Goal: Information Seeking & Learning: Check status

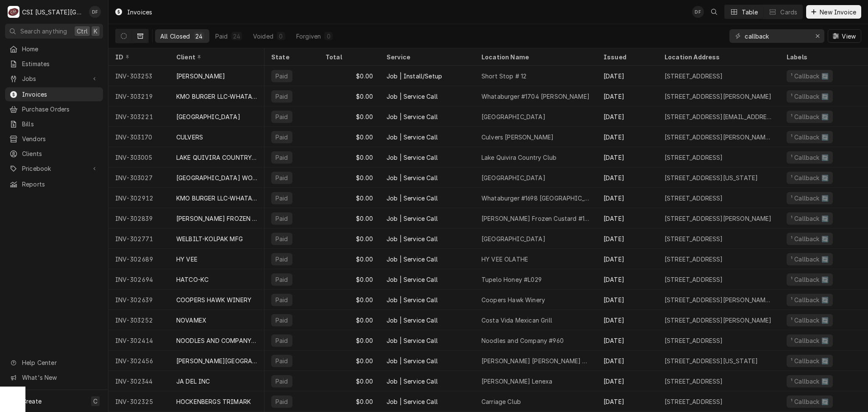
scroll to position [0, 253]
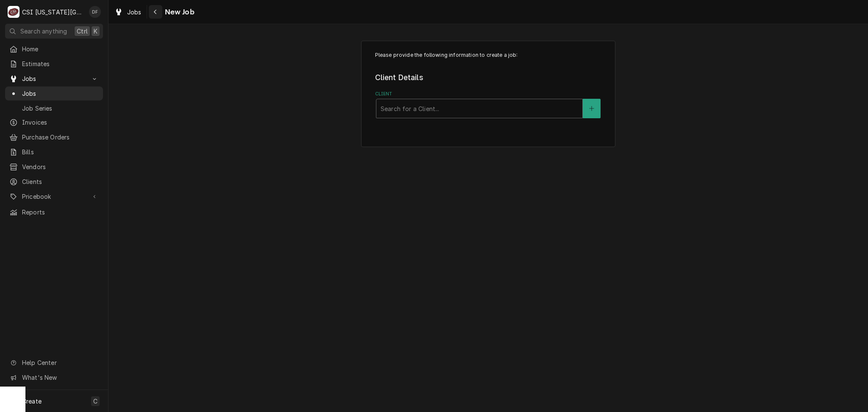
click at [156, 10] on icon "Navigate back" at bounding box center [155, 12] width 4 height 6
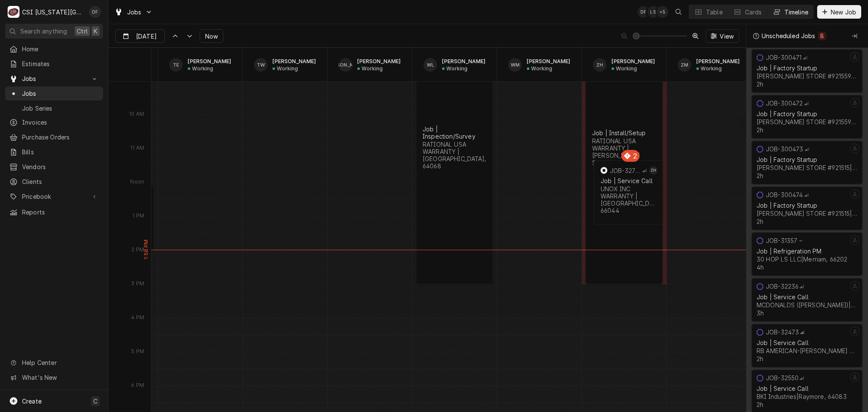
scroll to position [0, 1787]
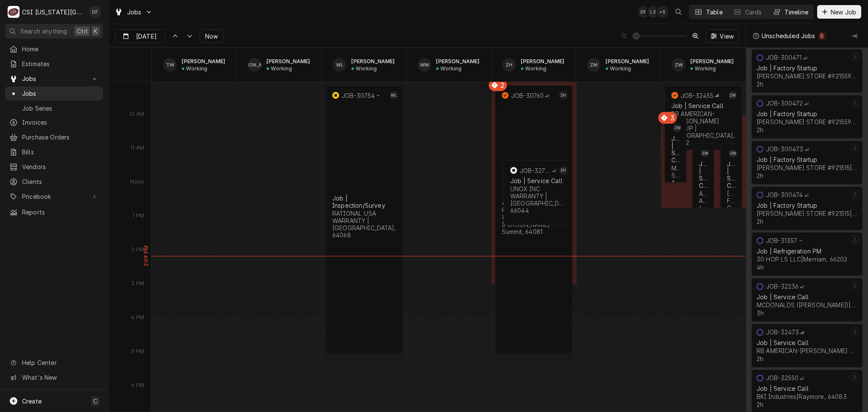
click at [718, 15] on div "Table" at bounding box center [714, 12] width 17 height 9
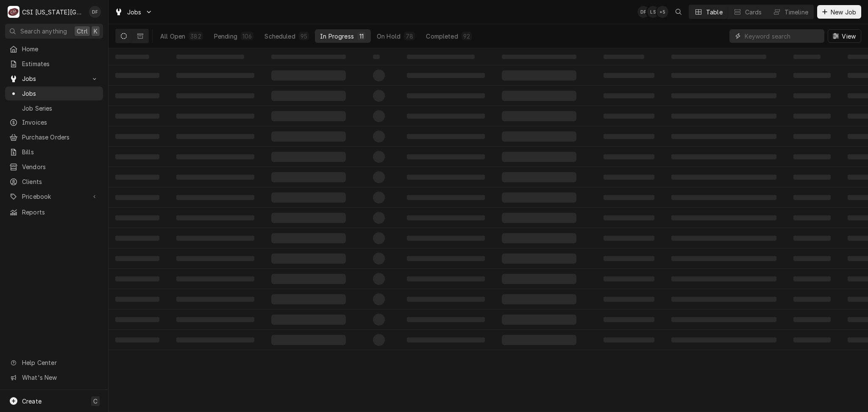
click at [768, 39] on input "Dynamic Content Wrapper" at bounding box center [782, 36] width 75 height 14
type input "jimmy john"
click at [209, 34] on div "Pending" at bounding box center [219, 36] width 23 height 9
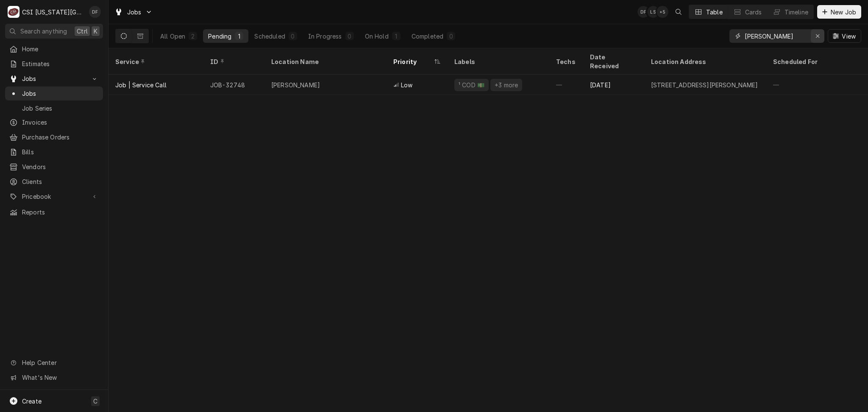
click at [821, 37] on div "Erase input" at bounding box center [818, 36] width 8 height 8
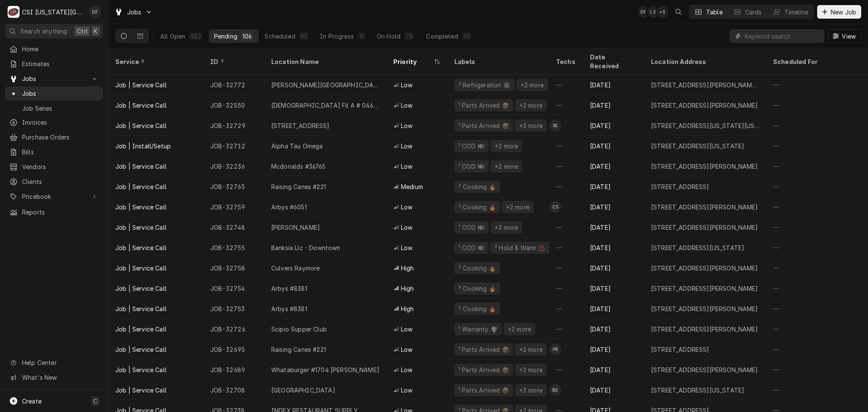
click at [753, 35] on input "Dynamic Content Wrapper" at bounding box center [782, 36] width 75 height 14
click at [768, 42] on input "Dynamic Content Wrapper" at bounding box center [782, 36] width 75 height 14
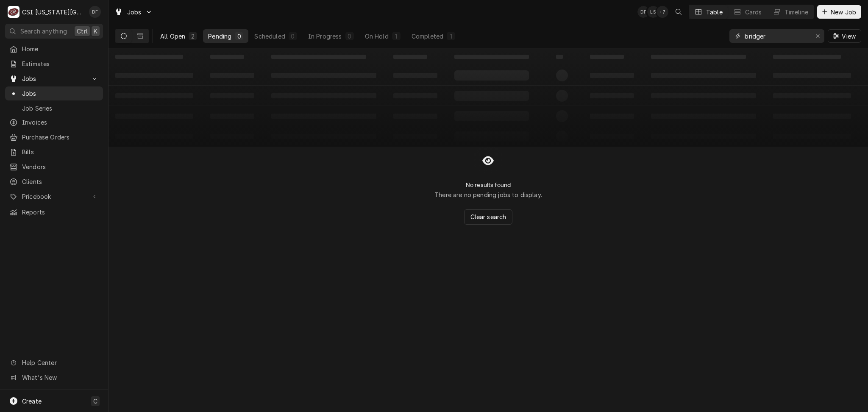
type input "bridger"
click at [192, 36] on div "2" at bounding box center [192, 36] width 5 height 9
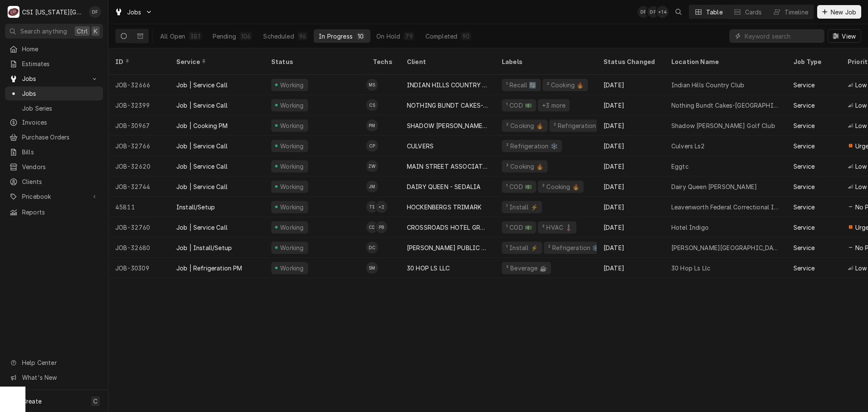
click at [767, 36] on input "Dynamic Content Wrapper" at bounding box center [782, 36] width 75 height 14
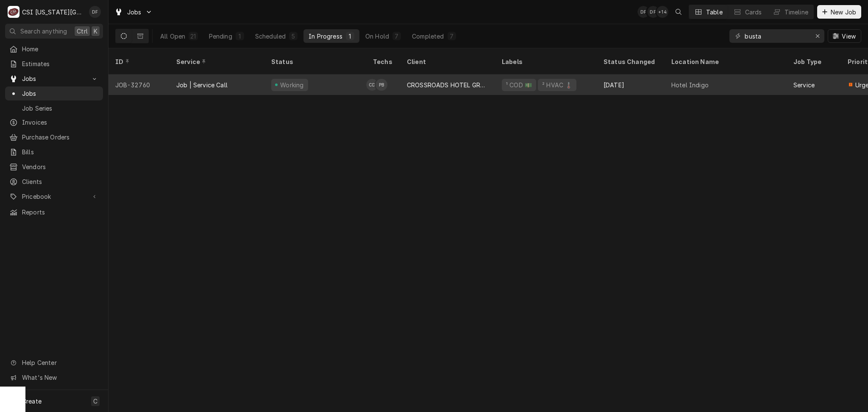
type input "busta"
click at [401, 75] on div "CROSSROADS HOTEL GROUP" at bounding box center [447, 85] width 95 height 20
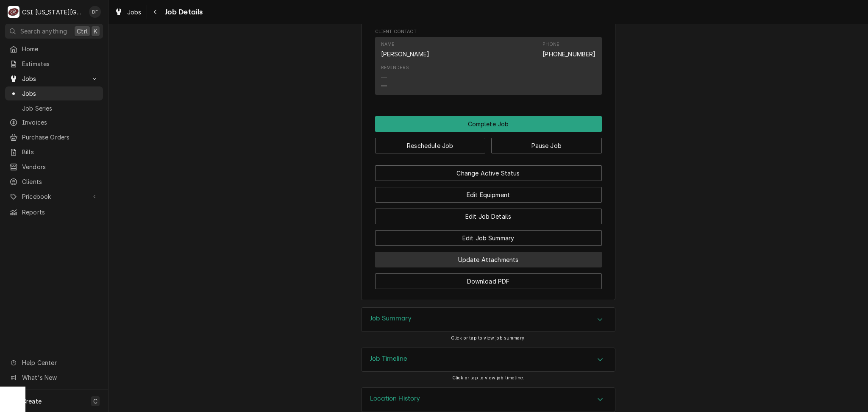
scroll to position [876, 0]
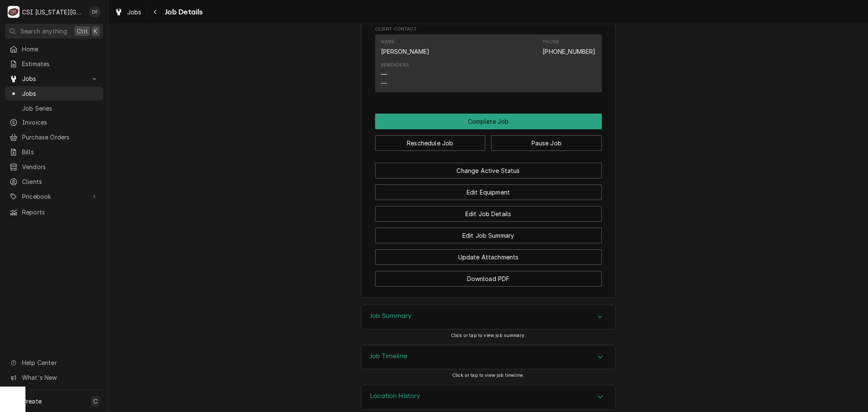
click at [432, 388] on div "Location History" at bounding box center [489, 397] width 254 height 24
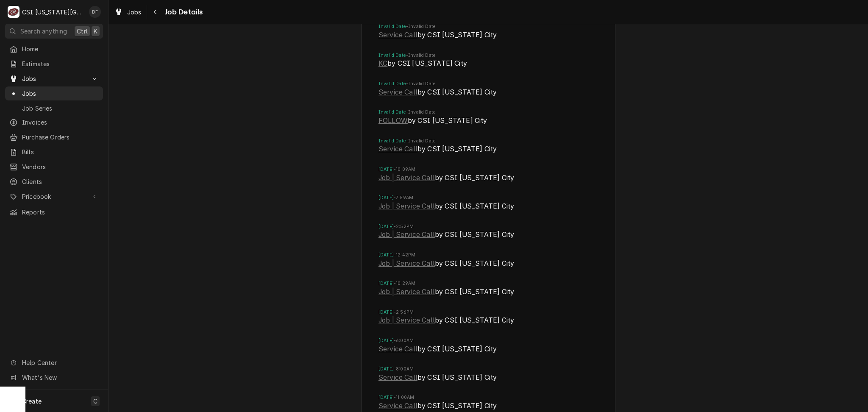
scroll to position [1328, 0]
click at [412, 173] on link "Job | Service Call" at bounding box center [407, 178] width 56 height 10
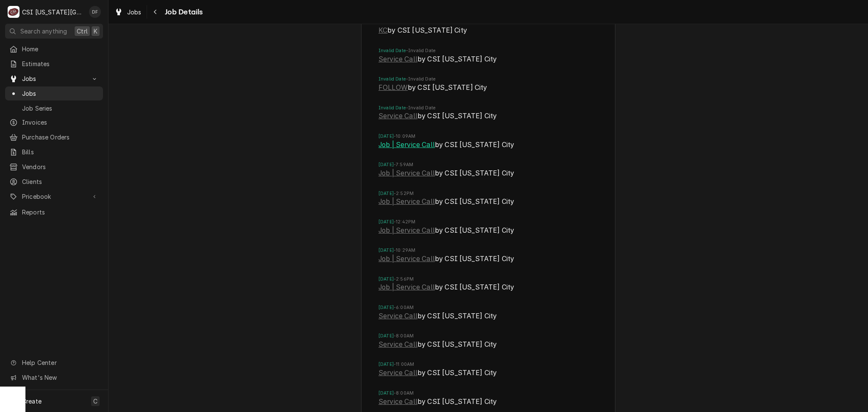
scroll to position [1272, 0]
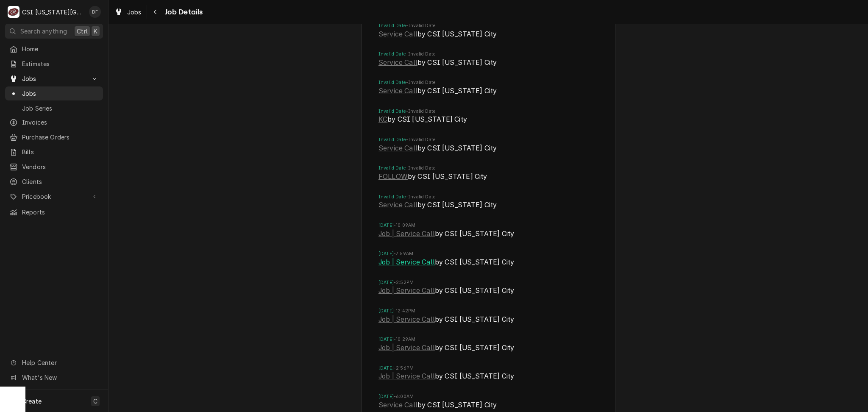
click at [398, 257] on link "Job | Service Call" at bounding box center [407, 262] width 56 height 10
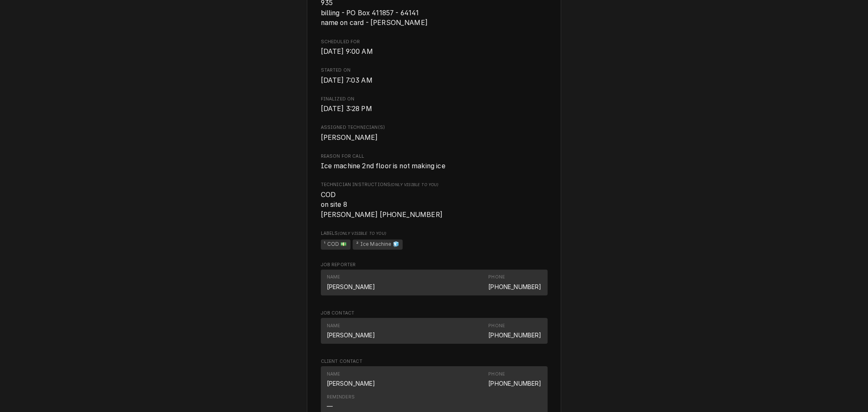
scroll to position [339, 0]
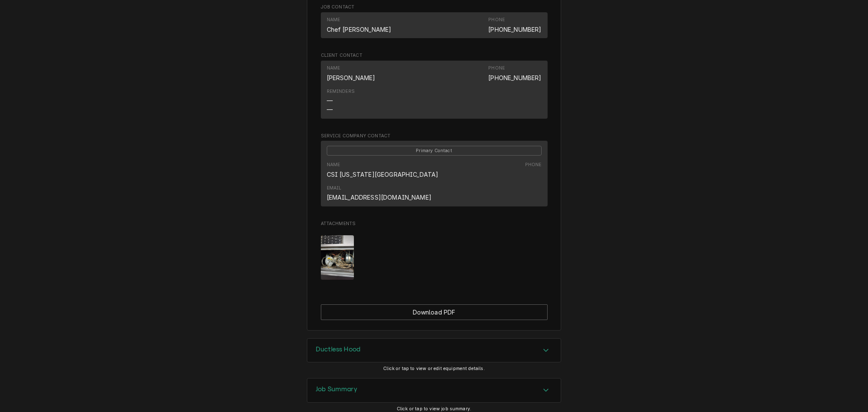
scroll to position [640, 0]
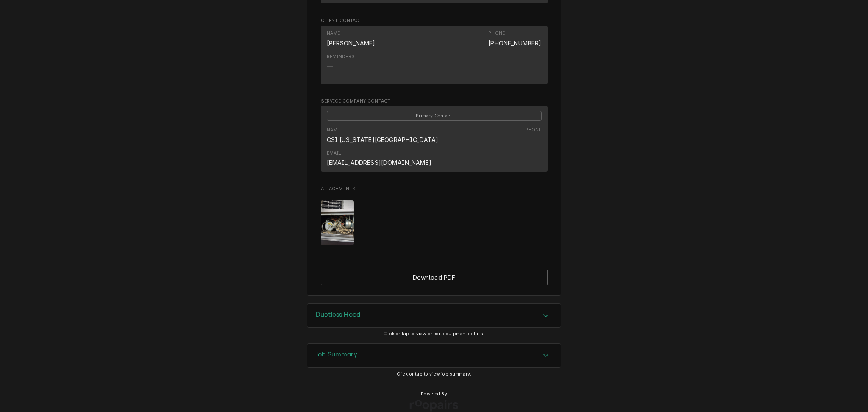
click at [347, 217] on img "Attachments" at bounding box center [337, 223] width 33 height 45
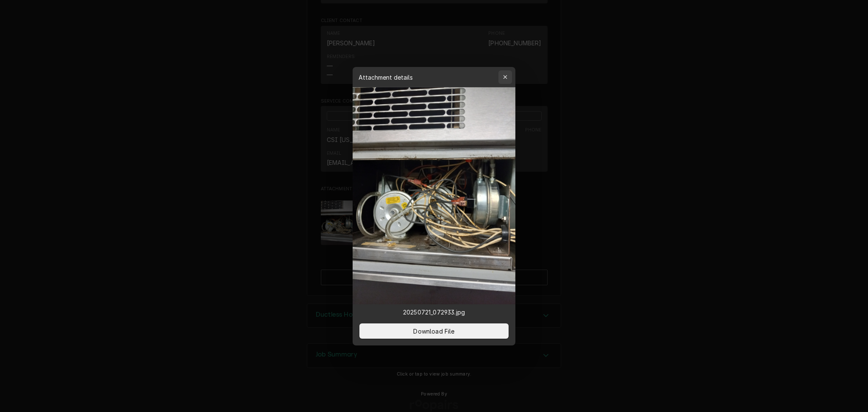
click at [504, 80] on div "button" at bounding box center [505, 77] width 8 height 8
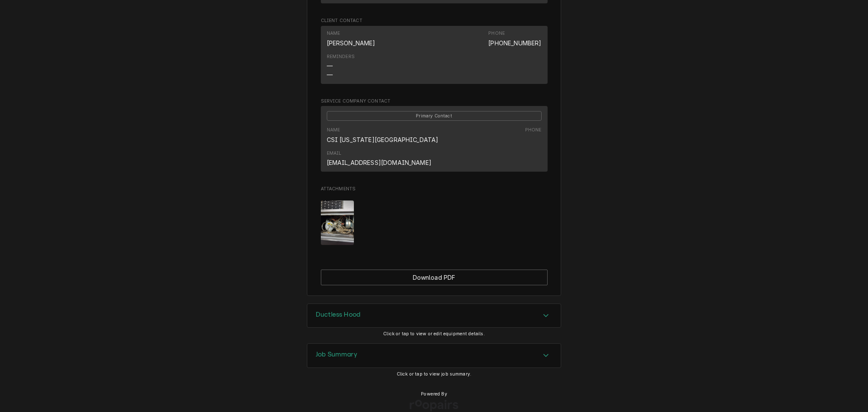
click at [359, 347] on div "Job Summary" at bounding box center [434, 356] width 254 height 24
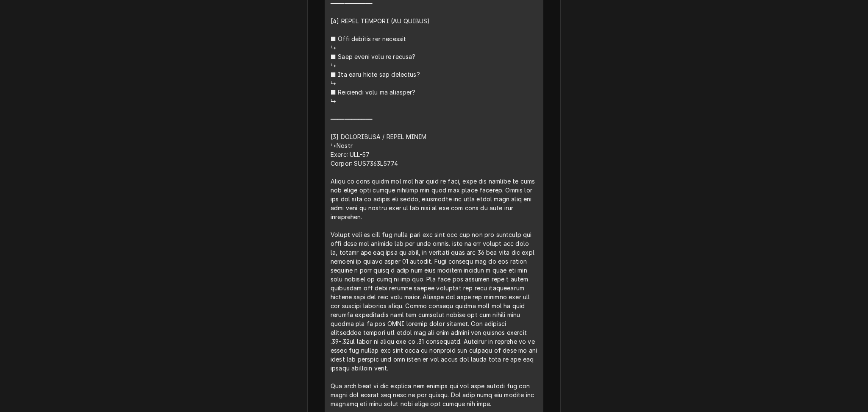
scroll to position [1544, 0]
